Goal: Entertainment & Leisure: Browse casually

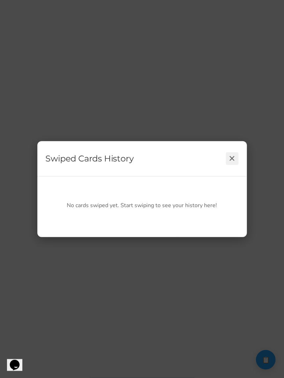
click at [234, 159] on button "✕" at bounding box center [232, 158] width 13 height 13
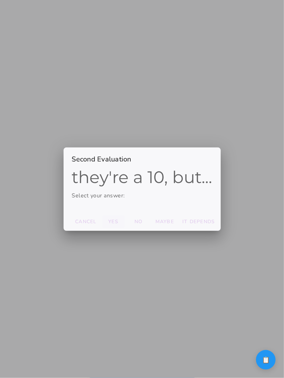
click at [0, 0] on slot "Yes" at bounding box center [0, 0] width 0 height 0
click at [0, 0] on slot "Maybe" at bounding box center [0, 0] width 0 height 0
click at [0, 0] on slot "It depends" at bounding box center [0, 0] width 0 height 0
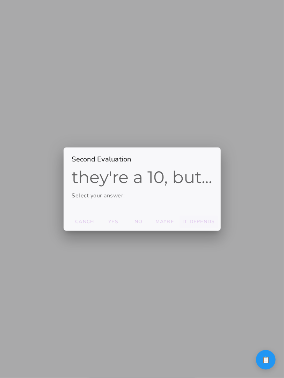
click at [0, 0] on slot "It depends" at bounding box center [0, 0] width 0 height 0
click at [99, 227] on button "It depends" at bounding box center [85, 222] width 27 height 13
click at [0, 0] on slot "It depends" at bounding box center [0, 0] width 0 height 0
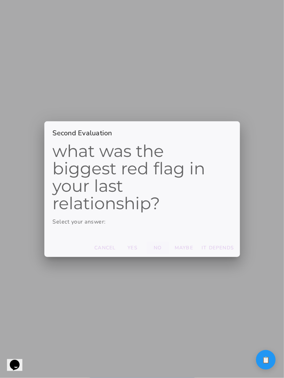
click at [119, 246] on button "No" at bounding box center [104, 248] width 27 height 13
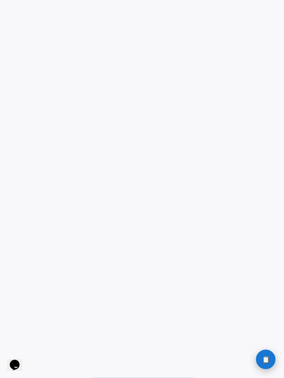
click at [259, 366] on button "📋 History" at bounding box center [266, 360] width 20 height 20
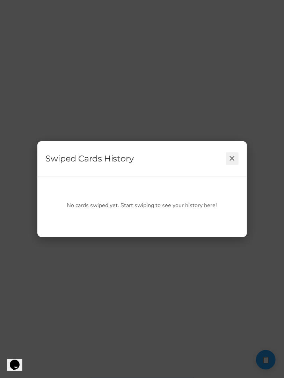
click at [233, 159] on button "✕" at bounding box center [232, 158] width 13 height 13
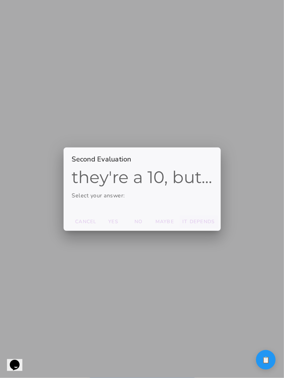
click at [99, 218] on button "It depends" at bounding box center [85, 222] width 27 height 13
click at [99, 225] on button "It depends" at bounding box center [85, 222] width 27 height 13
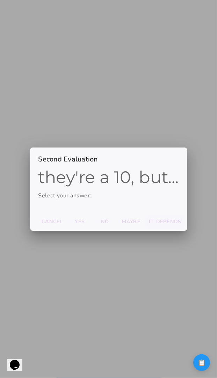
click at [0, 0] on slot "It depends" at bounding box center [0, 0] width 0 height 0
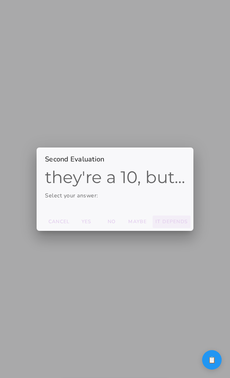
click at [0, 0] on slot "It depends" at bounding box center [0, 0] width 0 height 0
click at [73, 217] on button "It depends" at bounding box center [59, 222] width 27 height 13
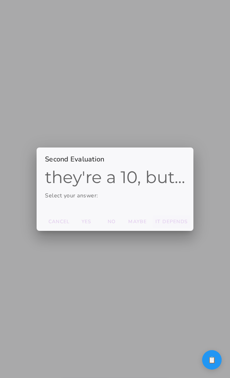
click at [0, 0] on slot "It depends" at bounding box center [0, 0] width 0 height 0
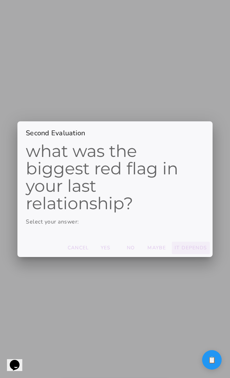
click at [0, 0] on slot "It depends" at bounding box center [0, 0] width 0 height 0
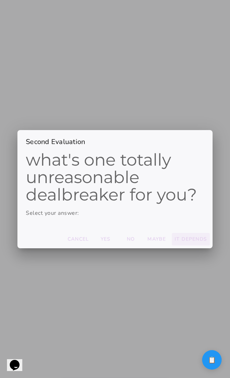
click at [0, 0] on slot "It depends" at bounding box center [0, 0] width 0 height 0
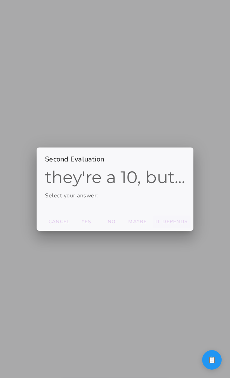
click at [0, 0] on slot "It depends" at bounding box center [0, 0] width 0 height 0
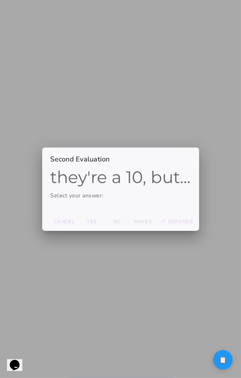
click at [0, 0] on slot "It depends" at bounding box center [0, 0] width 0 height 0
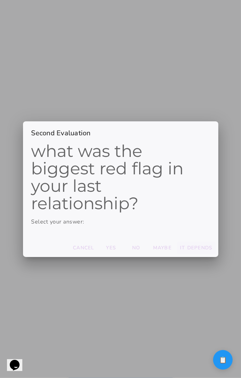
click at [0, 0] on slot "It depends" at bounding box center [0, 0] width 0 height 0
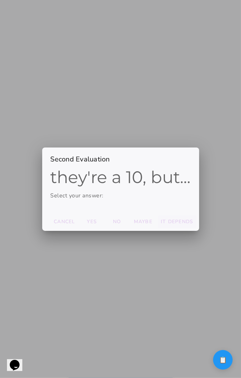
click at [0, 0] on slot "It depends" at bounding box center [0, 0] width 0 height 0
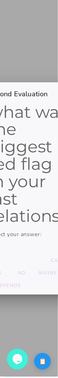
click at [0, 0] on slot "Maybe" at bounding box center [0, 0] width 0 height 0
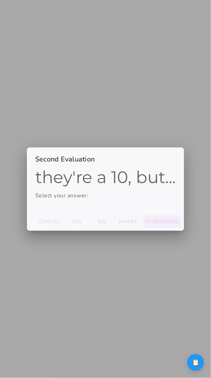
click at [0, 0] on slot "It depends" at bounding box center [0, 0] width 0 height 0
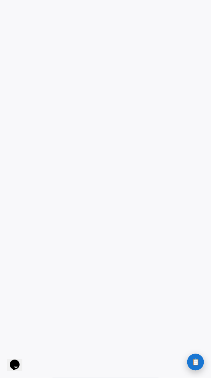
click at [193, 362] on span "📋" at bounding box center [195, 362] width 8 height 6
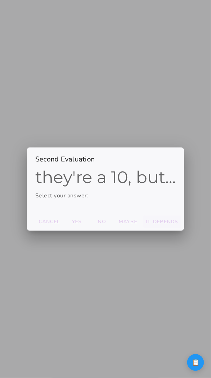
click at [0, 0] on slot "It depends" at bounding box center [0, 0] width 0 height 0
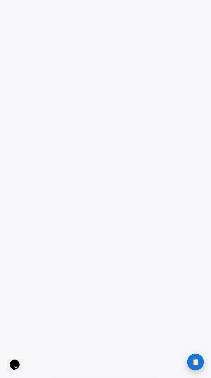
click at [192, 359] on span "📋" at bounding box center [195, 362] width 8 height 6
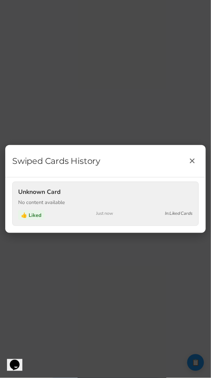
drag, startPoint x: 152, startPoint y: 219, endPoint x: 63, endPoint y: 186, distance: 94.8
click at [63, 186] on div "Unknown Card No content available 👍 Liked Just now In: Liked Cards" at bounding box center [105, 204] width 186 height 44
click at [67, 200] on div "No content available" at bounding box center [105, 202] width 174 height 7
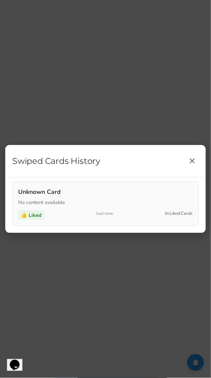
click at [67, 174] on div "Swiped Cards History ✕" at bounding box center [105, 161] width 200 height 32
drag, startPoint x: 80, startPoint y: 165, endPoint x: 150, endPoint y: 268, distance: 124.3
click at [150, 268] on div "Swiped Cards History ✕ Unknown Card No content available 👍 Liked Just now In: L…" at bounding box center [105, 189] width 211 height 378
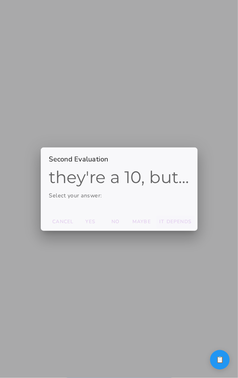
click at [0, 0] on slot "It depends" at bounding box center [0, 0] width 0 height 0
click at [77, 225] on button "It depends" at bounding box center [63, 222] width 27 height 13
click at [0, 0] on slot "It depends" at bounding box center [0, 0] width 0 height 0
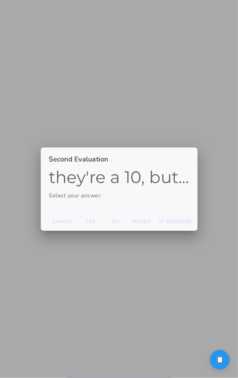
click at [0, 0] on slot "It depends" at bounding box center [0, 0] width 0 height 0
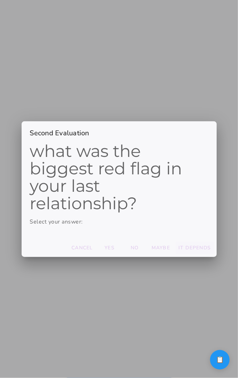
click at [0, 0] on slot "It depends" at bounding box center [0, 0] width 0 height 0
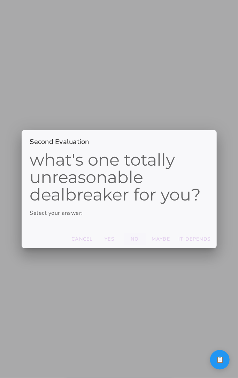
click at [0, 0] on slot "No" at bounding box center [0, 0] width 0 height 0
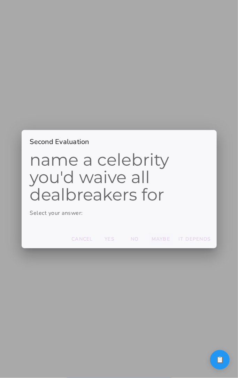
click at [0, 0] on slot "Maybe" at bounding box center [0, 0] width 0 height 0
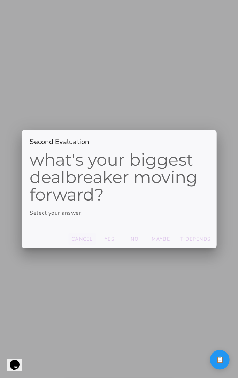
click at [0, 0] on slot "Cancel" at bounding box center [0, 0] width 0 height 0
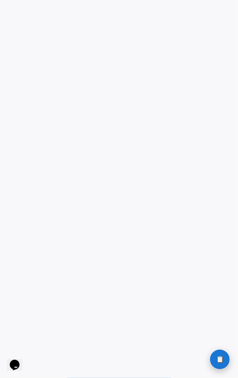
click at [218, 359] on span "📋" at bounding box center [220, 359] width 8 height 6
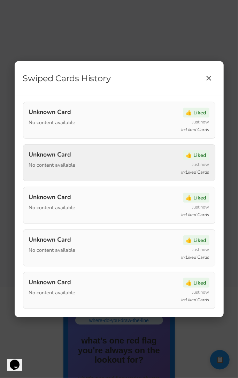
scroll to position [19, 0]
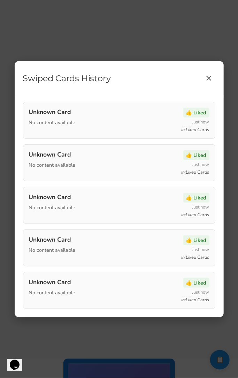
click at [65, 77] on h2 "Swiped Cards History" at bounding box center [67, 78] width 88 height 21
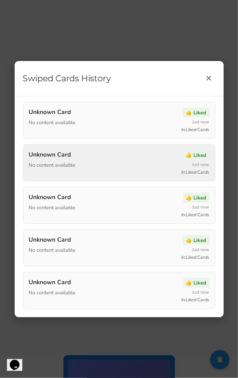
scroll to position [0, 0]
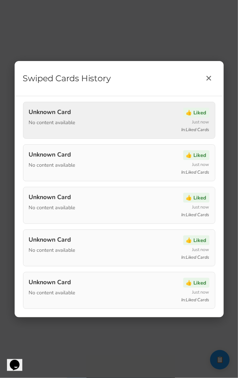
click at [174, 136] on div "Unknown Card No content available 👍 Liked Just now In: Liked Cards" at bounding box center [119, 120] width 193 height 37
click at [172, 121] on div "👍 Liked Just now In: Liked Cards" at bounding box center [189, 120] width 42 height 25
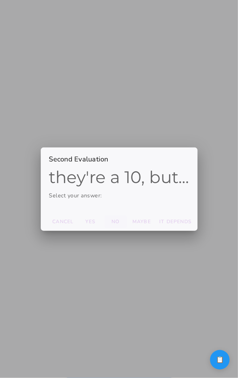
click at [0, 0] on slot "Maybe" at bounding box center [0, 0] width 0 height 0
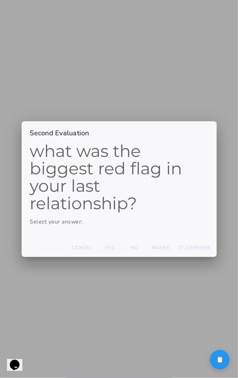
click at [96, 249] on button "Yes" at bounding box center [82, 248] width 27 height 13
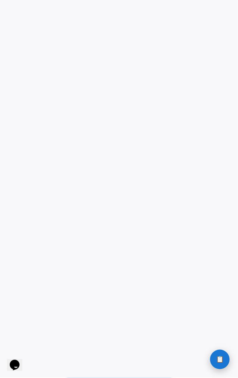
click at [225, 356] on button "📋 History" at bounding box center [220, 360] width 20 height 20
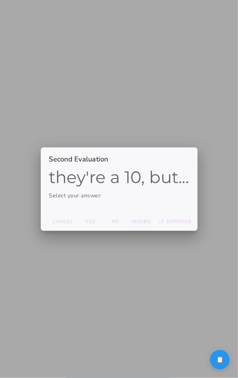
click at [0, 0] on slot "Maybe" at bounding box center [0, 0] width 0 height 0
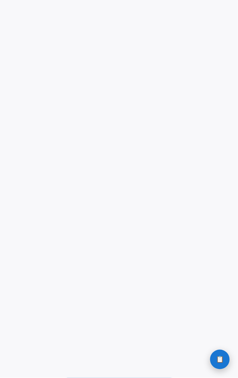
click at [221, 364] on button "📋 History" at bounding box center [220, 360] width 20 height 20
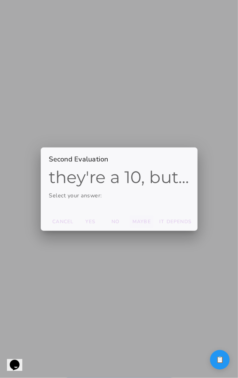
click at [77, 217] on button "Maybe" at bounding box center [63, 222] width 27 height 13
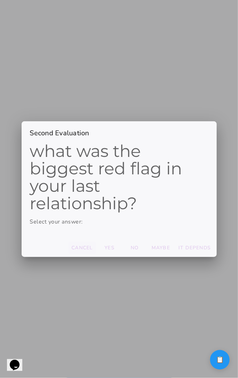
click at [0, 0] on slot "Cancel" at bounding box center [0, 0] width 0 height 0
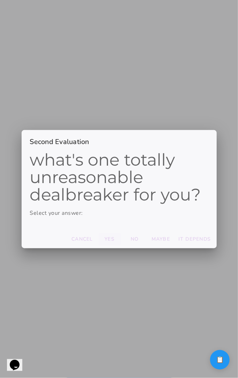
click at [0, 0] on slot "Yes" at bounding box center [0, 0] width 0 height 0
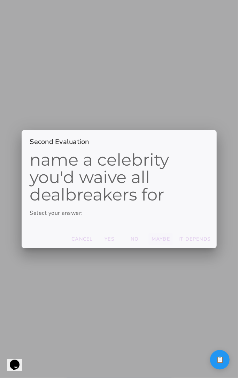
click at [0, 0] on slot "Maybe" at bounding box center [0, 0] width 0 height 0
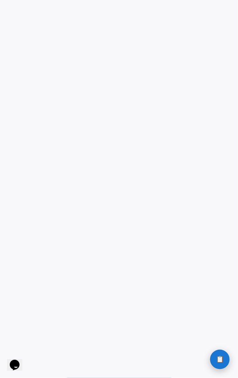
click at [217, 354] on button "📋 History" at bounding box center [220, 360] width 20 height 20
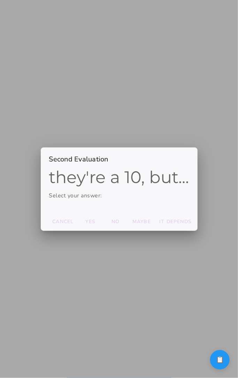
click at [0, 0] on slot "It depends" at bounding box center [0, 0] width 0 height 0
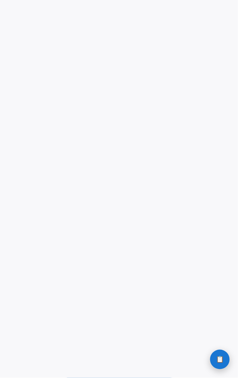
click at [218, 361] on span "📋" at bounding box center [220, 359] width 8 height 6
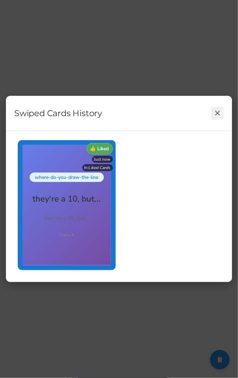
click at [215, 115] on button "✕" at bounding box center [217, 113] width 13 height 13
click at [163, 303] on div "Swiped Cards History ✕ 👍 Liked Just now In: Liked Cards" at bounding box center [119, 189] width 238 height 378
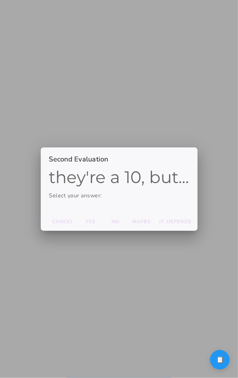
click at [165, 229] on footer "Cancel Yes No Maybe It depends" at bounding box center [119, 221] width 157 height 18
click at [77, 225] on button "It depends" at bounding box center [63, 222] width 27 height 13
click at [77, 226] on button "It depends" at bounding box center [63, 222] width 27 height 13
click at [0, 0] on slot "Maybe" at bounding box center [0, 0] width 0 height 0
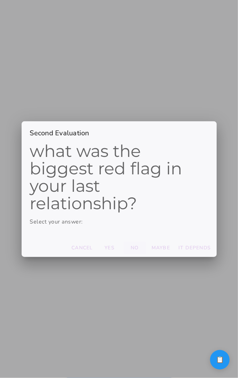
click at [0, 0] on slot "No" at bounding box center [0, 0] width 0 height 0
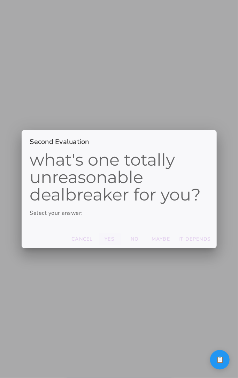
click at [96, 239] on button "Yes" at bounding box center [82, 239] width 27 height 13
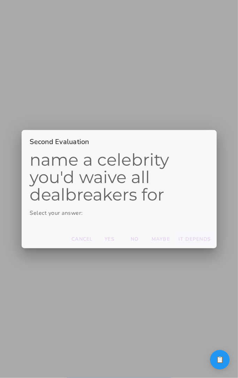
click at [0, 0] on slot "It depends" at bounding box center [0, 0] width 0 height 0
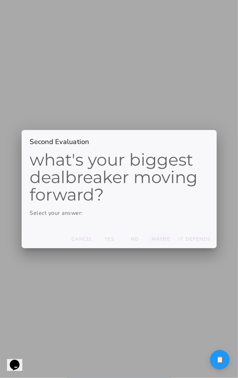
click at [0, 0] on slot "Maybe" at bounding box center [0, 0] width 0 height 0
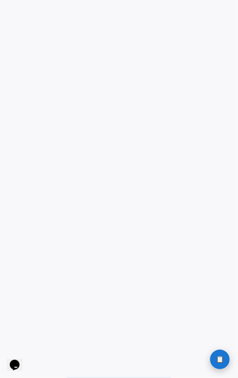
click at [220, 354] on button "📋 History" at bounding box center [220, 360] width 20 height 20
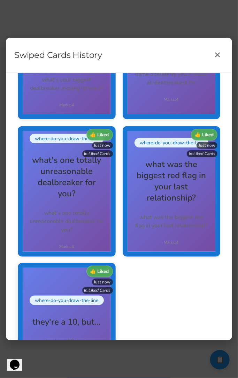
scroll to position [32, 0]
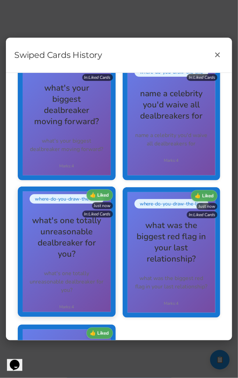
click at [101, 233] on h2 "what's one totally unreasonable dealbreaker for you?" at bounding box center [67, 237] width 74 height 45
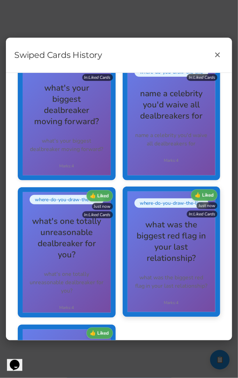
click at [150, 253] on h2 "what was the biggest red flag in your last relationship?" at bounding box center [172, 241] width 74 height 45
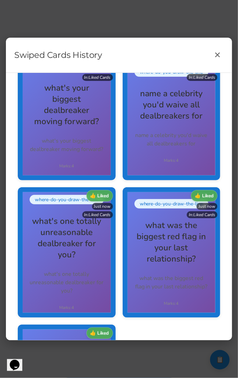
click at [137, 180] on div "👍 Liked Just now In: Liked Cards 👍 Liked Just now In: Liked Cards 👍 Liked Just …" at bounding box center [119, 252] width 210 height 412
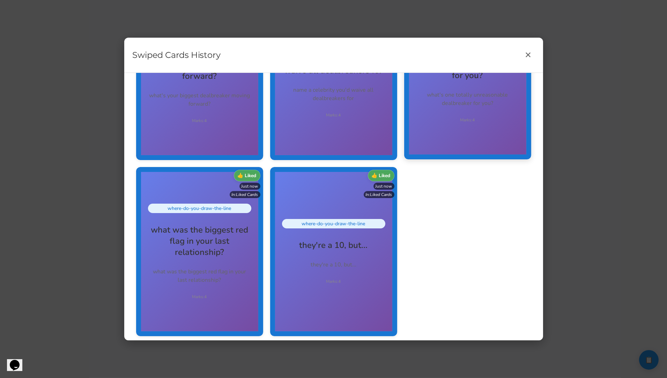
scroll to position [99, 0]
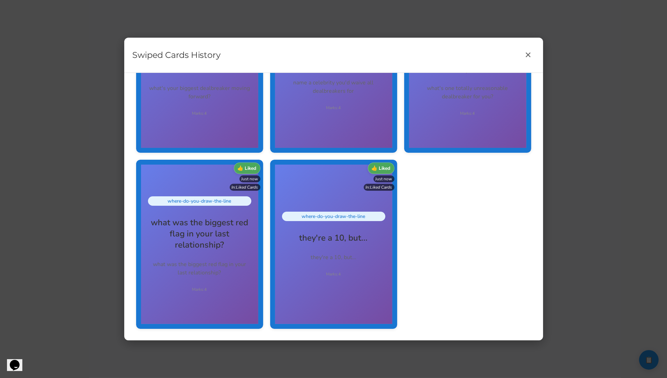
click at [238, 183] on div "Swiped Cards History ✕ 👍 Liked Just now In: Liked Cards 👍 Liked Just now In: Li…" at bounding box center [333, 189] width 667 height 378
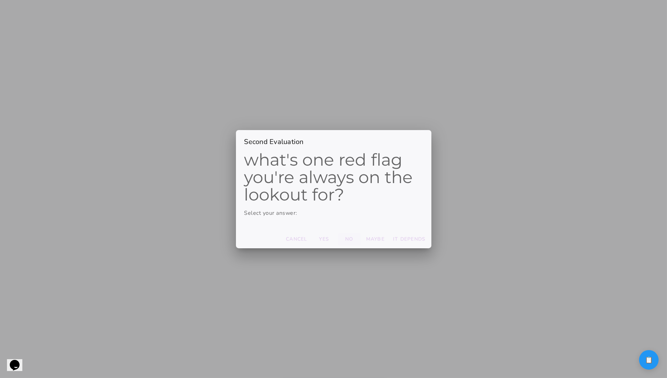
click at [238, 240] on button "No" at bounding box center [296, 239] width 27 height 13
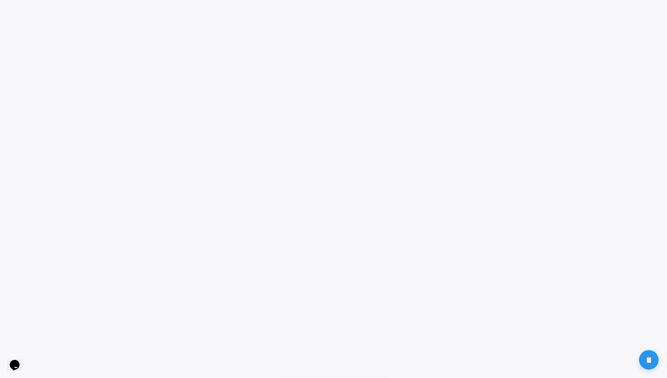
scroll to position [0, 0]
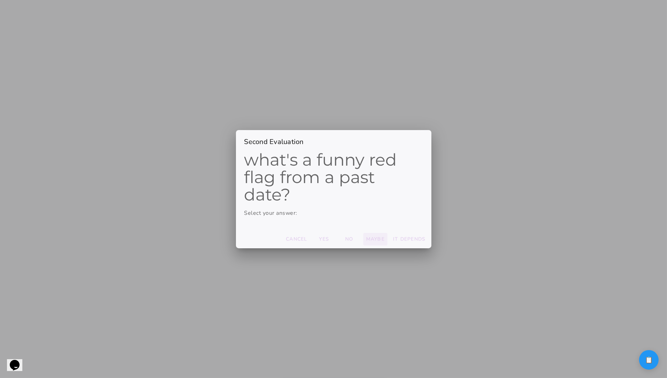
click at [0, 0] on slot "Maybe" at bounding box center [0, 0] width 0 height 0
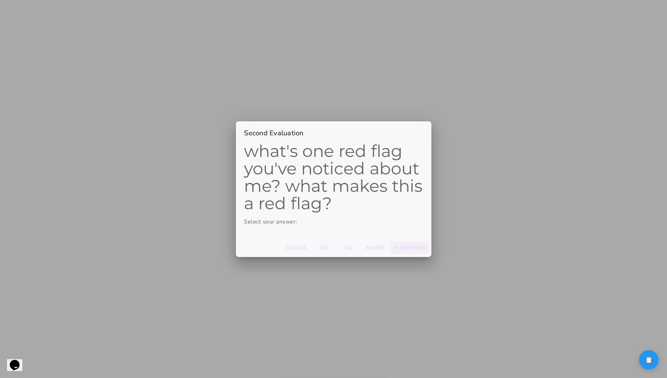
click at [0, 0] on slot "It depends" at bounding box center [0, 0] width 0 height 0
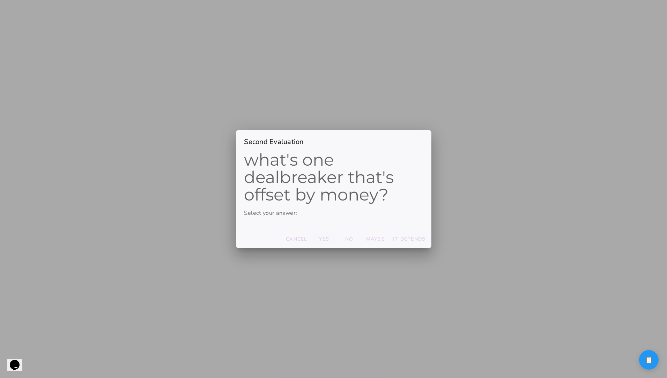
click at [0, 0] on slot "Yes" at bounding box center [0, 0] width 0 height 0
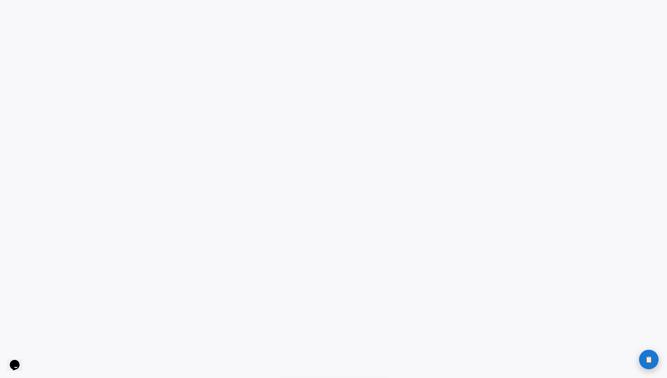
click at [238, 353] on button "📋 History" at bounding box center [649, 360] width 20 height 20
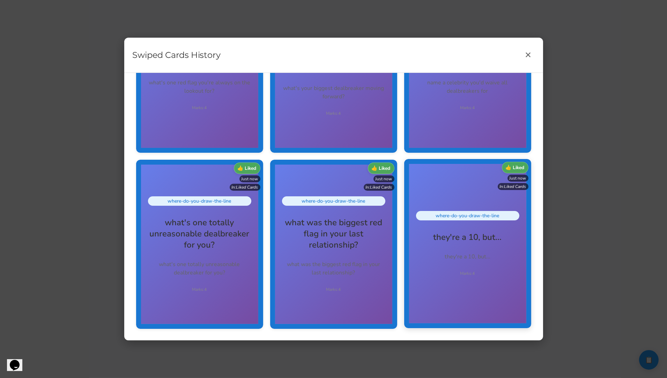
click at [238, 236] on h2 "they're a 10, but..." at bounding box center [467, 237] width 103 height 11
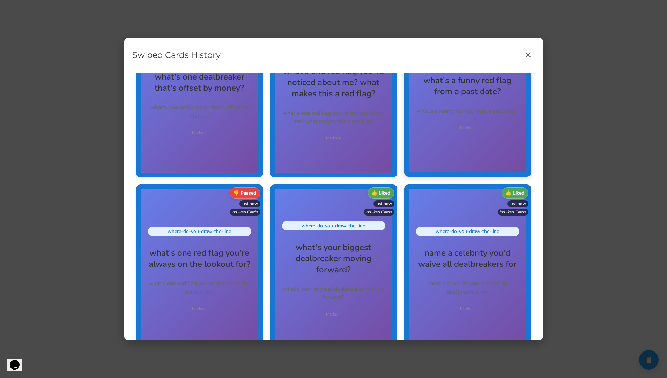
scroll to position [275, 0]
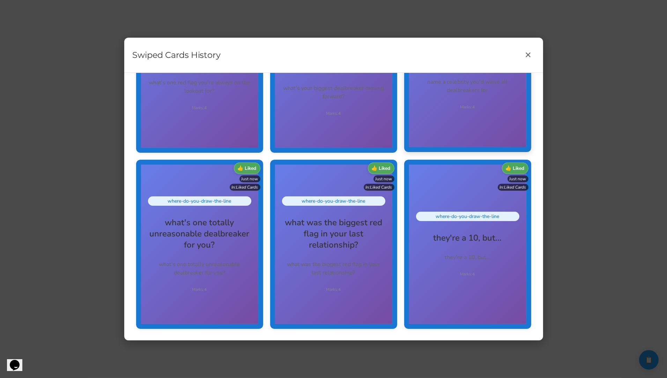
drag, startPoint x: 460, startPoint y: 295, endPoint x: 436, endPoint y: 147, distance: 149.9
click at [238, 148] on div "👍 Liked Just now In: Liked Cards 👎 Passed Just now In: Liked Cards 👎 Passed Jus…" at bounding box center [334, 68] width 402 height 529
click at [238, 147] on div "where-do-you-draw-the-line name a celebrity you'd waive all dealbreakers for na…" at bounding box center [467, 67] width 127 height 169
drag, startPoint x: 474, startPoint y: 300, endPoint x: 467, endPoint y: 110, distance: 190.6
click at [238, 110] on div "👍 Liked Just now In: Liked Cards 👎 Passed Just now In: Liked Cards 👎 Passed Jus…" at bounding box center [334, 68] width 402 height 529
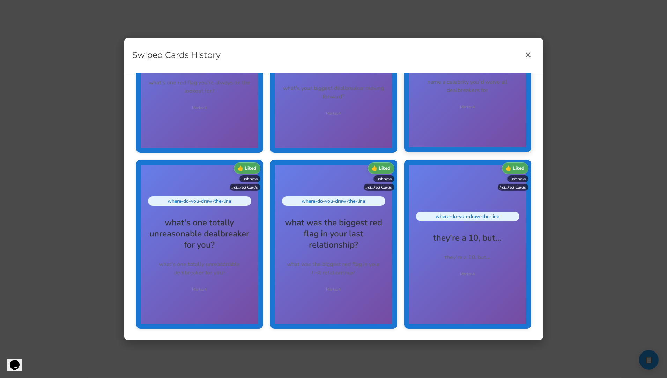
click at [238, 142] on div "where-do-you-draw-the-line name a celebrity you'd waive all dealbreakers for na…" at bounding box center [467, 67] width 127 height 169
click at [238, 59] on button "✕" at bounding box center [528, 55] width 13 height 13
click at [238, 52] on button "✕" at bounding box center [528, 55] width 13 height 13
click at [238, 120] on div "Swiped Cards History ✕ 👍 Liked Just now In: Liked Cards 👎 Passed Just now In: L…" at bounding box center [333, 189] width 667 height 378
